Goal: Transaction & Acquisition: Purchase product/service

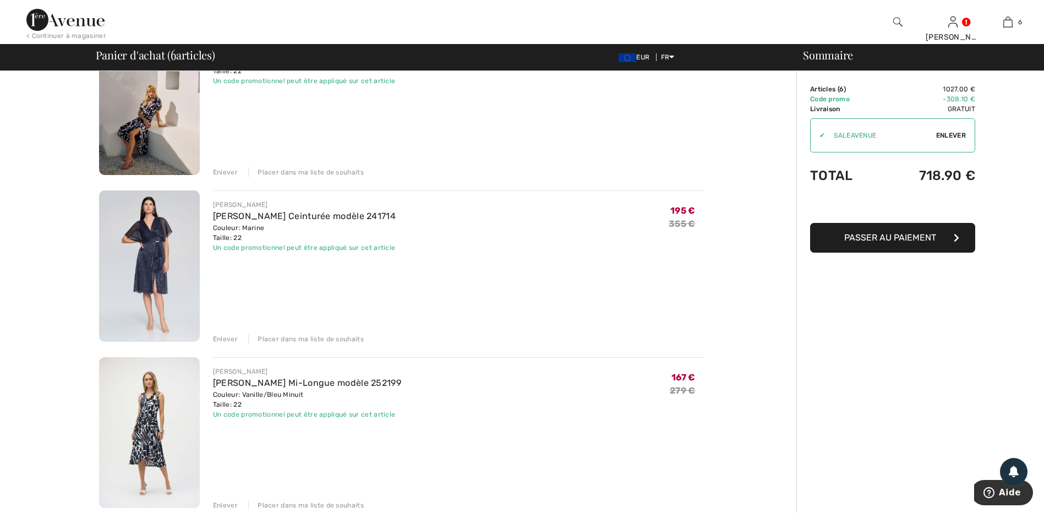
scroll to position [661, 0]
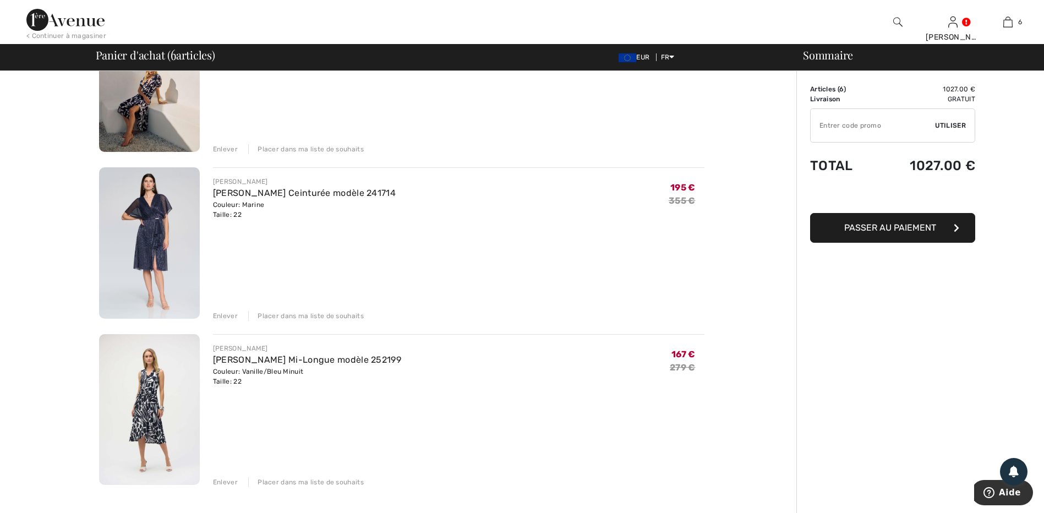
type input "NEW15"
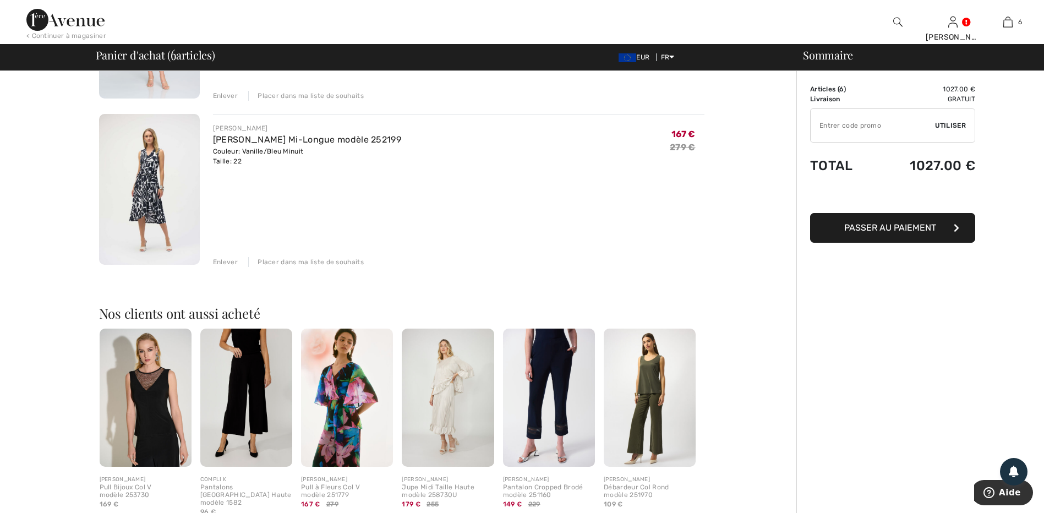
scroll to position [936, 0]
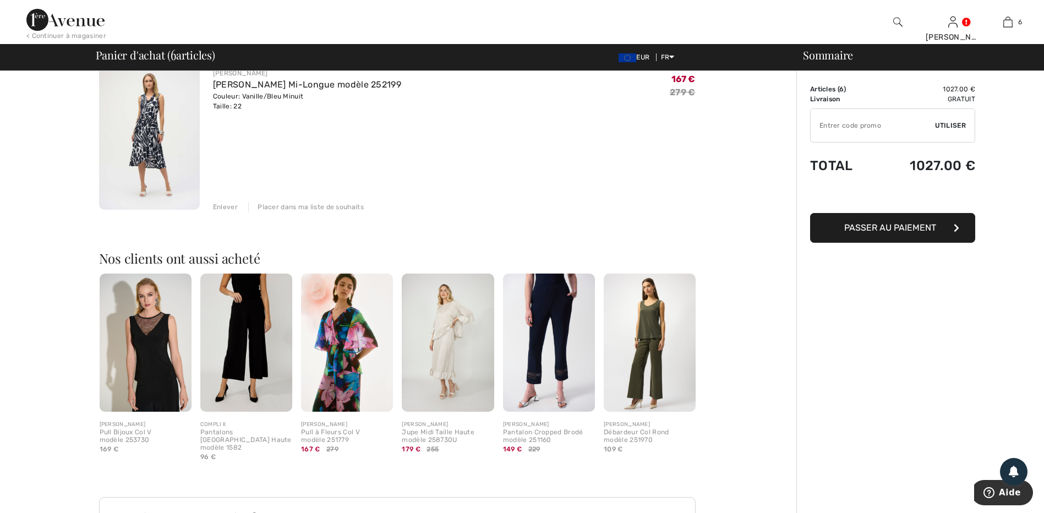
type input "SALEAVENUE"
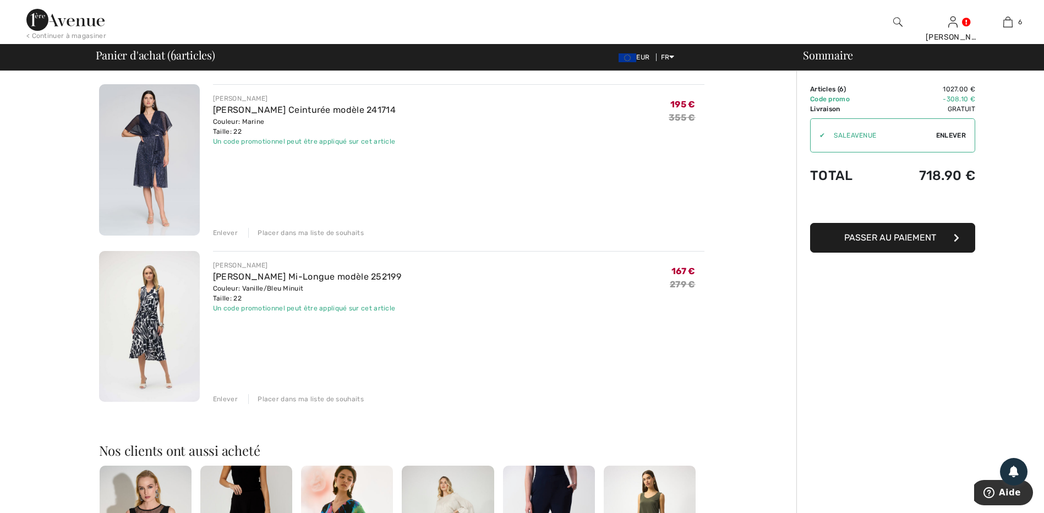
scroll to position [716, 0]
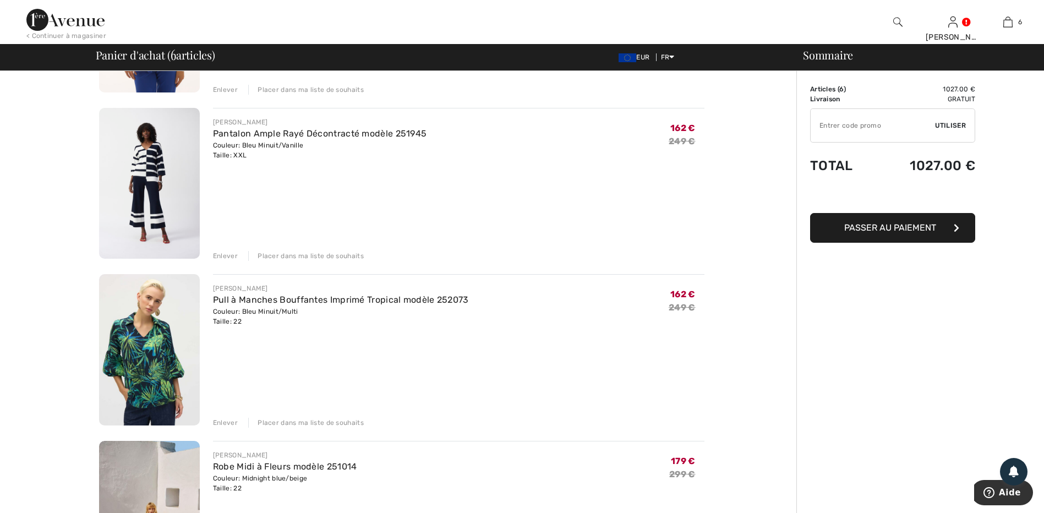
type input "FLASH15"
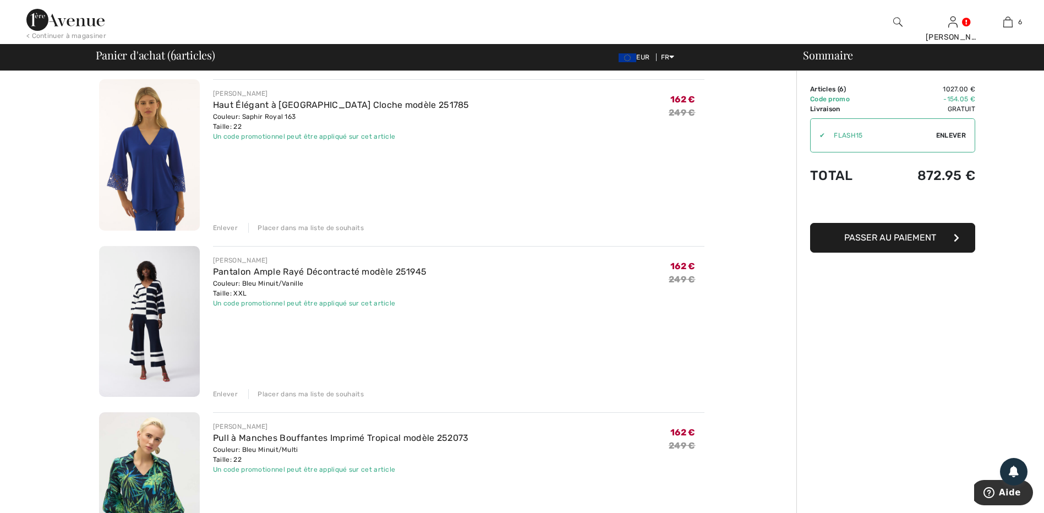
scroll to position [165, 0]
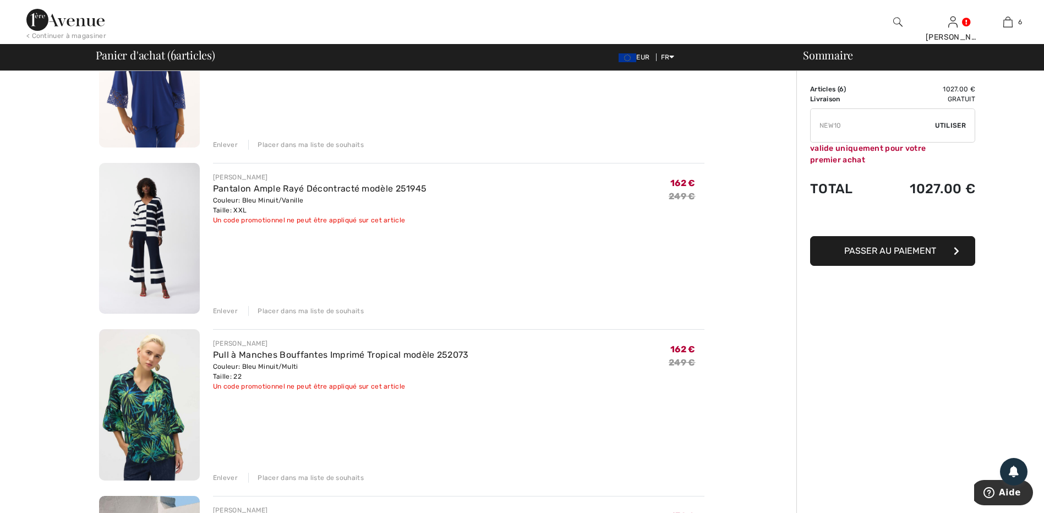
type input "FREEXPRESS"
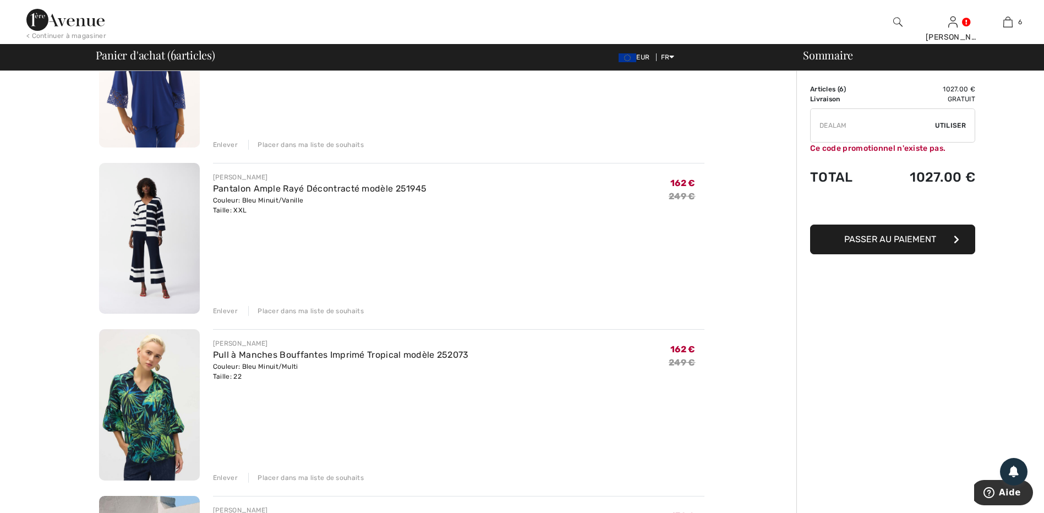
type input "SALEAVENUE"
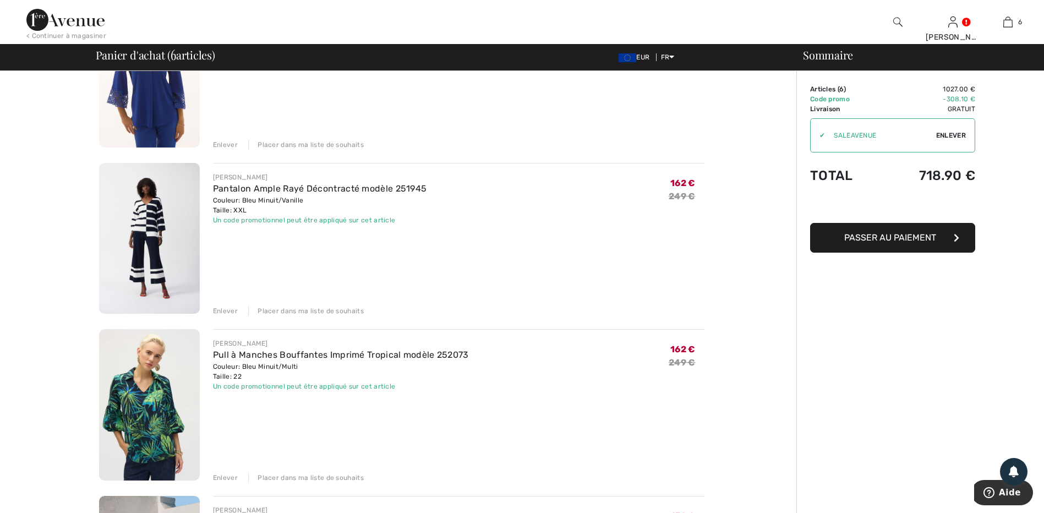
click at [221, 311] on div "Enlever" at bounding box center [225, 311] width 25 height 10
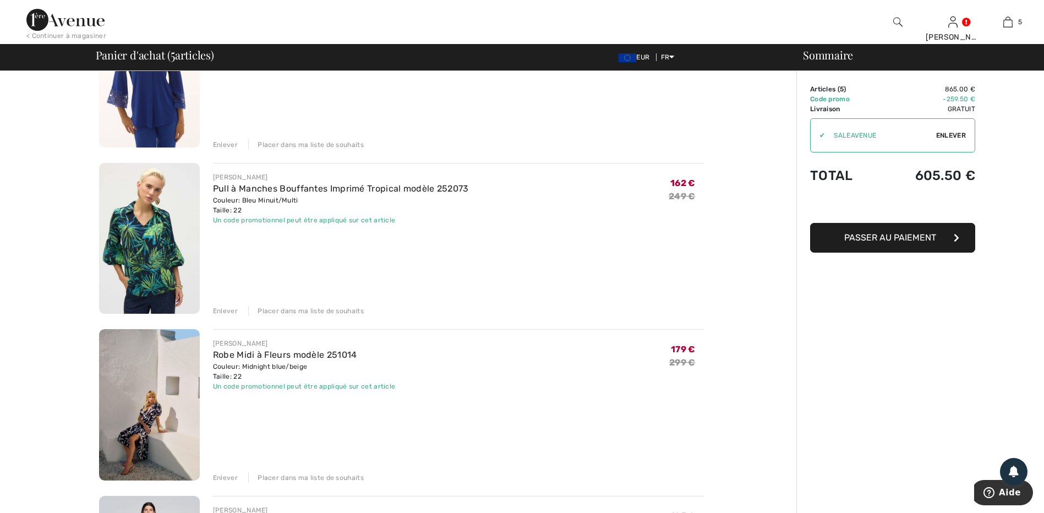
click at [222, 311] on div "Enlever" at bounding box center [225, 311] width 25 height 10
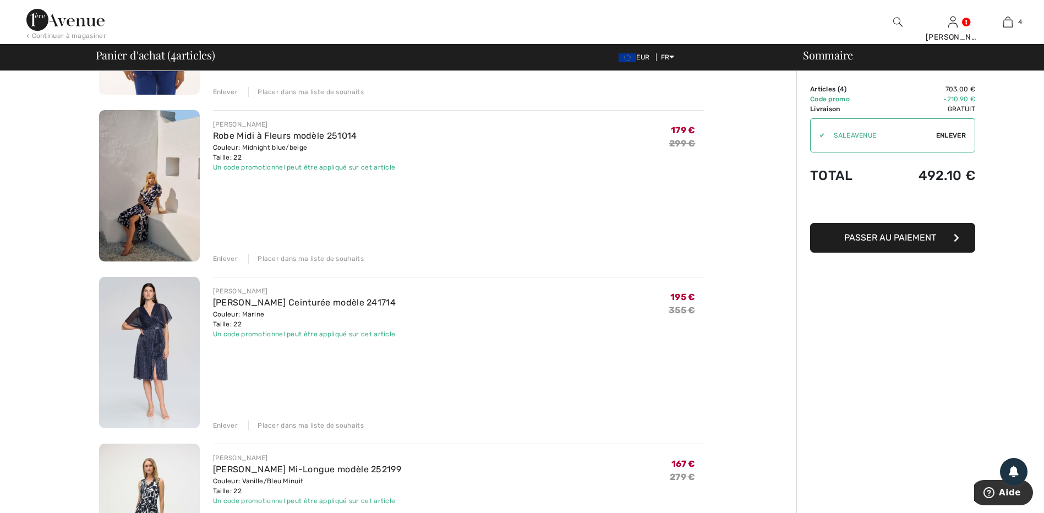
scroll to position [275, 0]
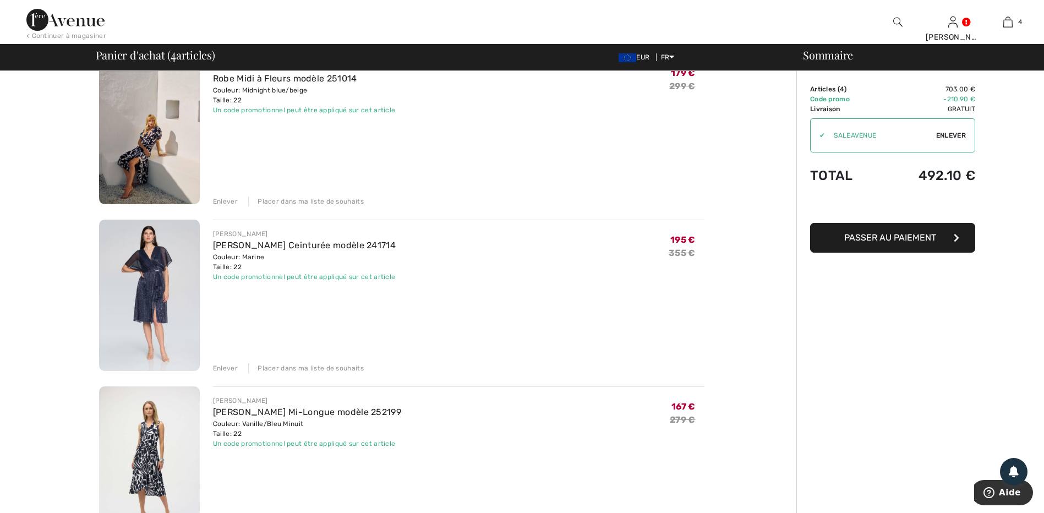
click at [177, 154] on img at bounding box center [149, 128] width 101 height 151
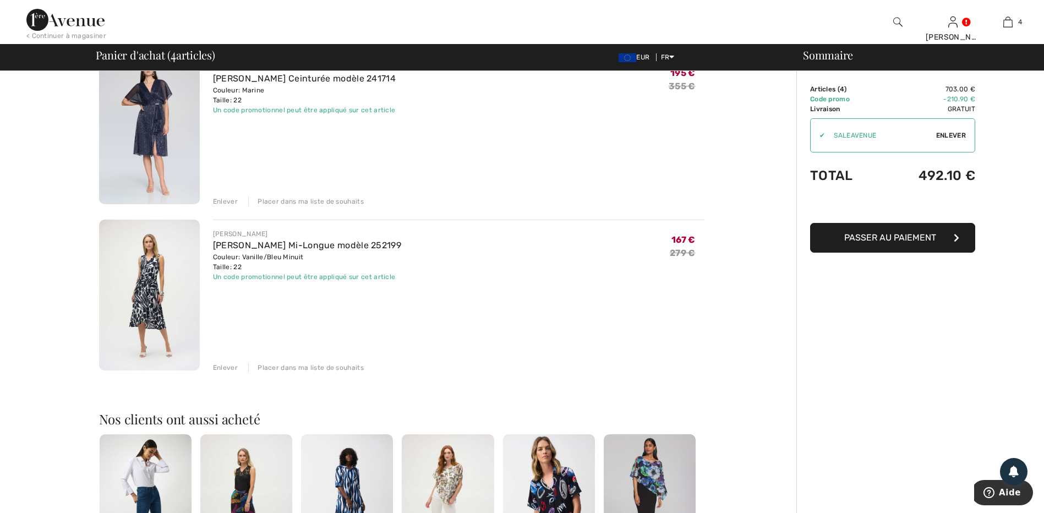
click at [219, 368] on div "Enlever" at bounding box center [225, 368] width 25 height 10
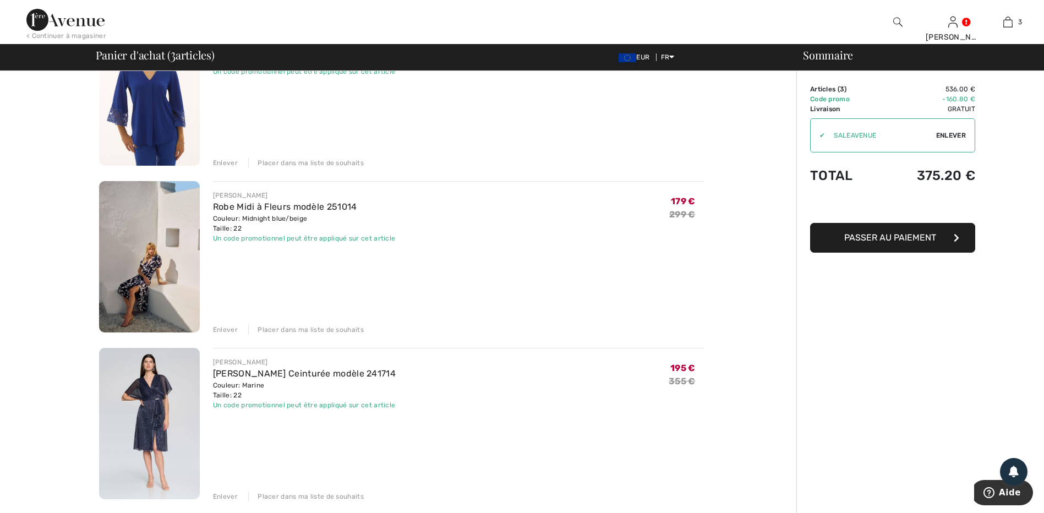
scroll to position [165, 0]
